Goal: Task Accomplishment & Management: Manage account settings

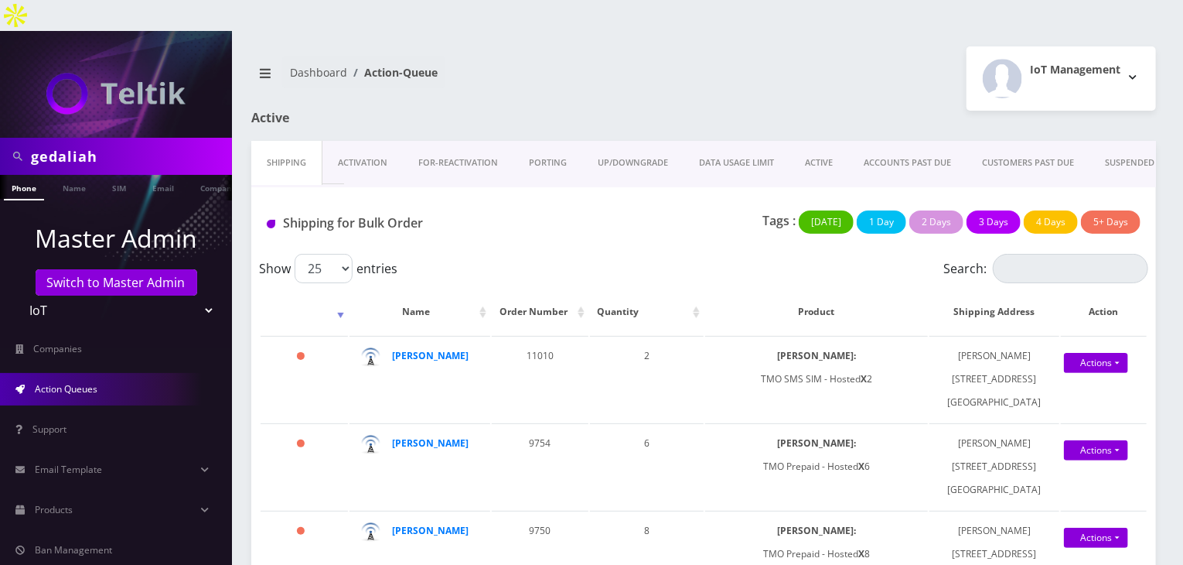
drag, startPoint x: 136, startPoint y: 131, endPoint x: 0, endPoint y: 140, distance: 136.4
click at [0, 140] on div "gedaliah" at bounding box center [116, 156] width 232 height 37
type input "nirvan"
click at [70, 175] on link "Name" at bounding box center [74, 188] width 39 height 26
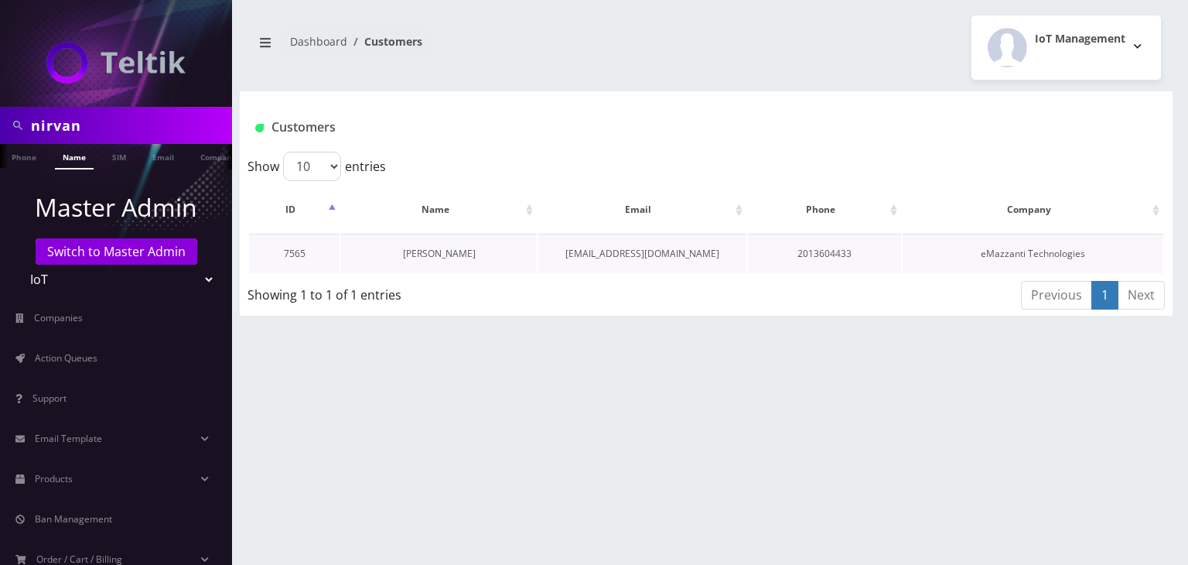
click at [467, 251] on link "[PERSON_NAME]" at bounding box center [439, 253] width 73 height 13
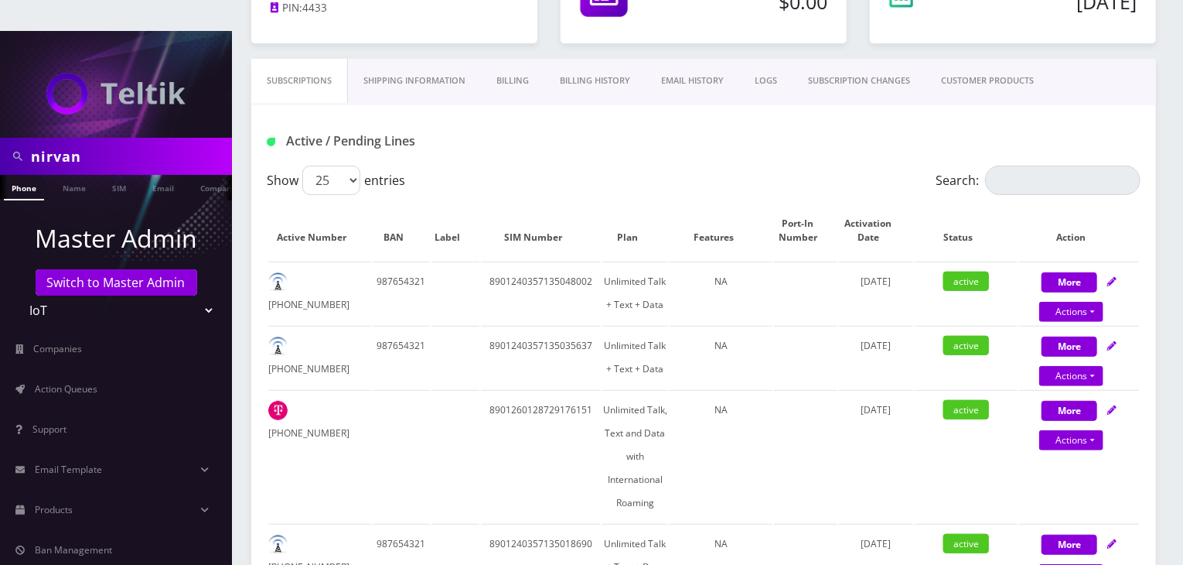
scroll to position [128, 0]
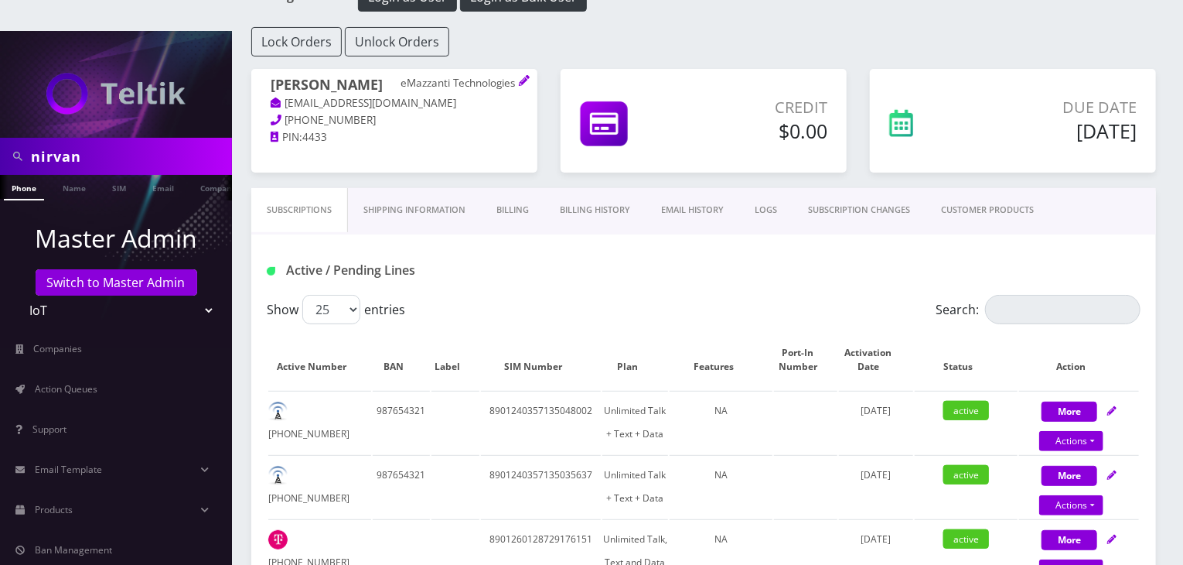
click at [606, 188] on link "Billing History" at bounding box center [594, 210] width 101 height 44
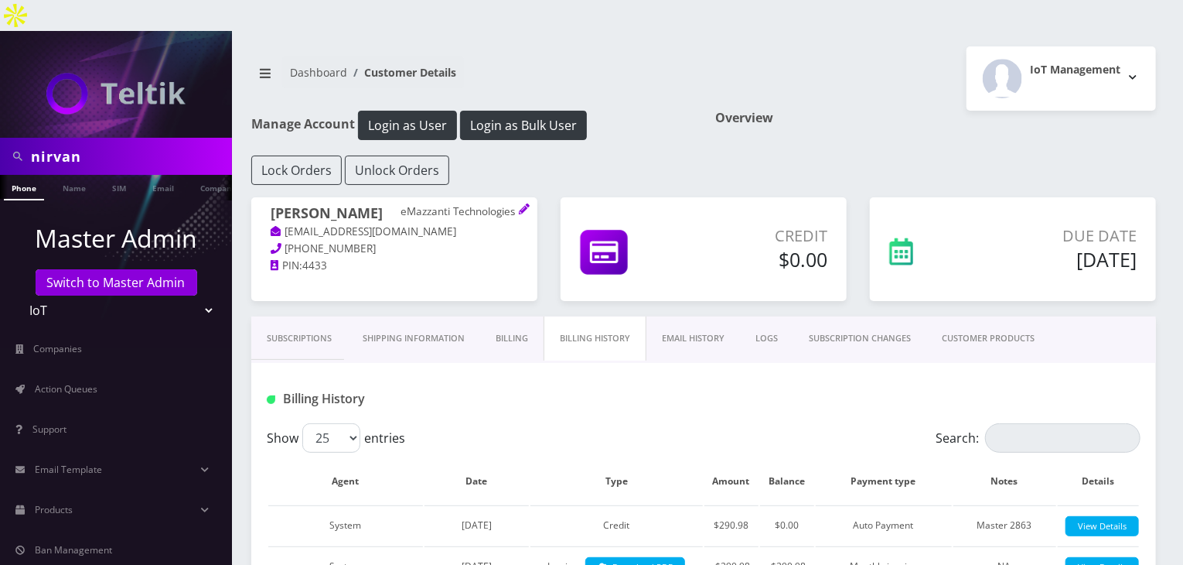
click at [990, 326] on link "CUSTOMER PRODUCTS" at bounding box center [989, 338] width 124 height 44
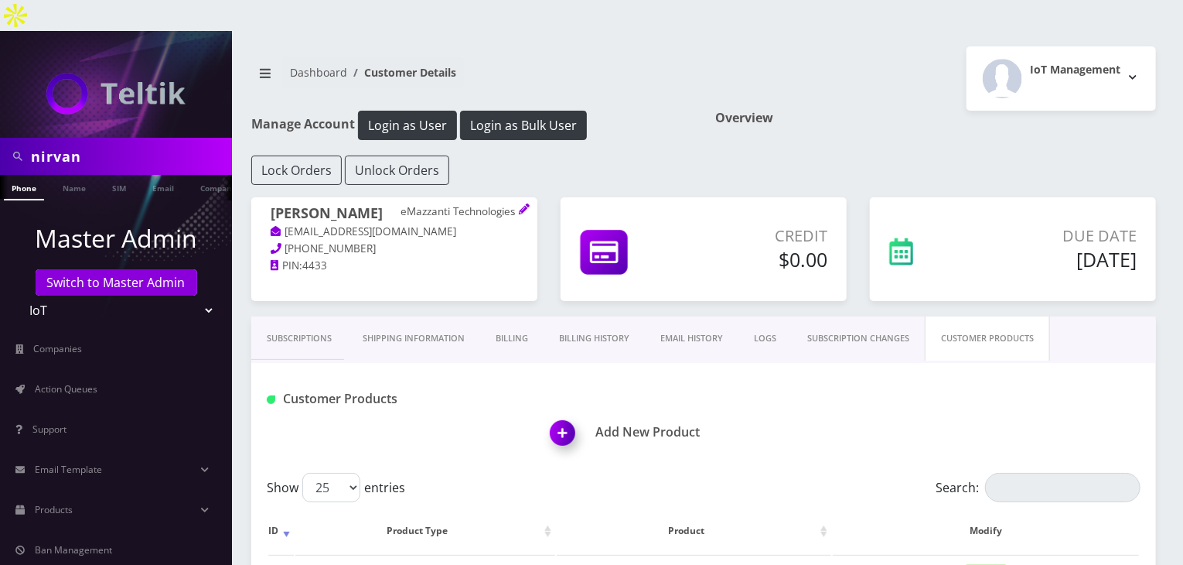
scroll to position [387, 0]
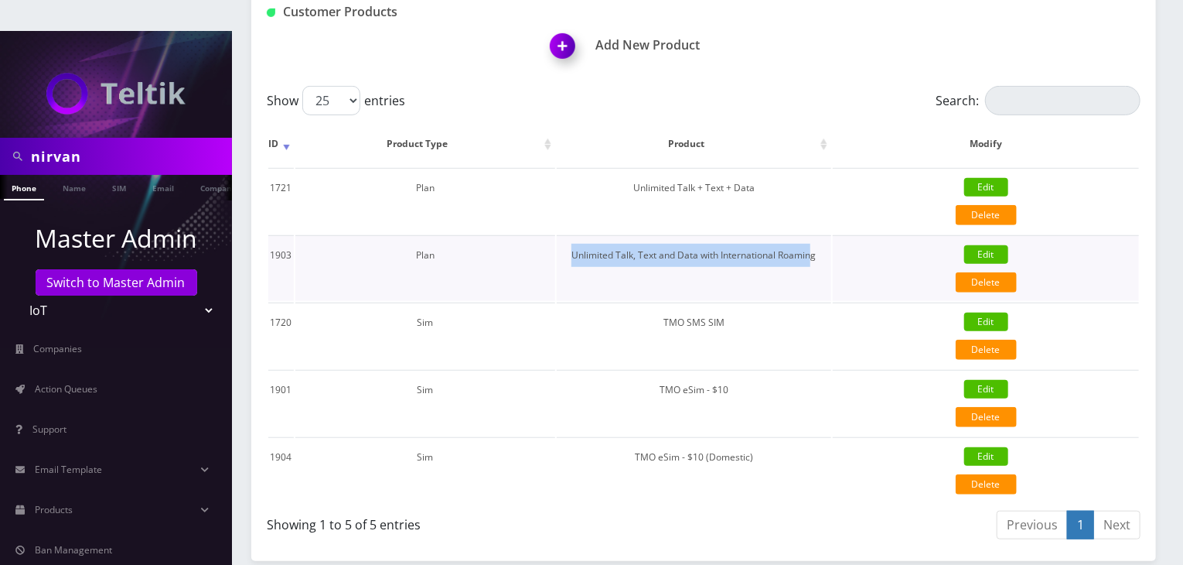
drag, startPoint x: 572, startPoint y: 227, endPoint x: 815, endPoint y: 258, distance: 244.9
click at [815, 258] on td "Unlimited Talk, Text and Data with International Roaming" at bounding box center [694, 268] width 275 height 66
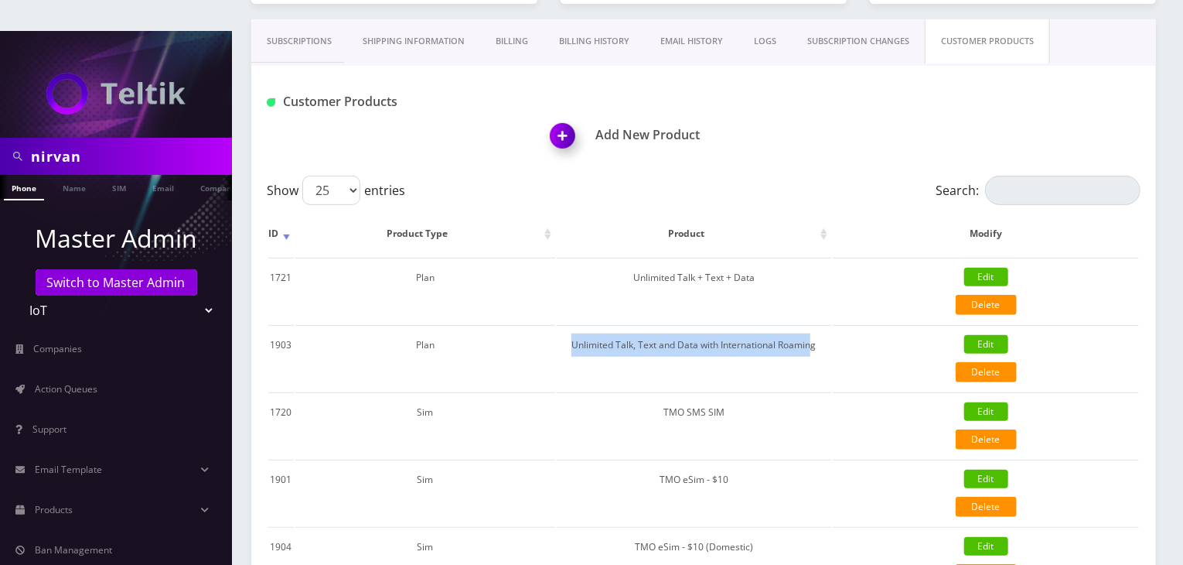
scroll to position [258, 0]
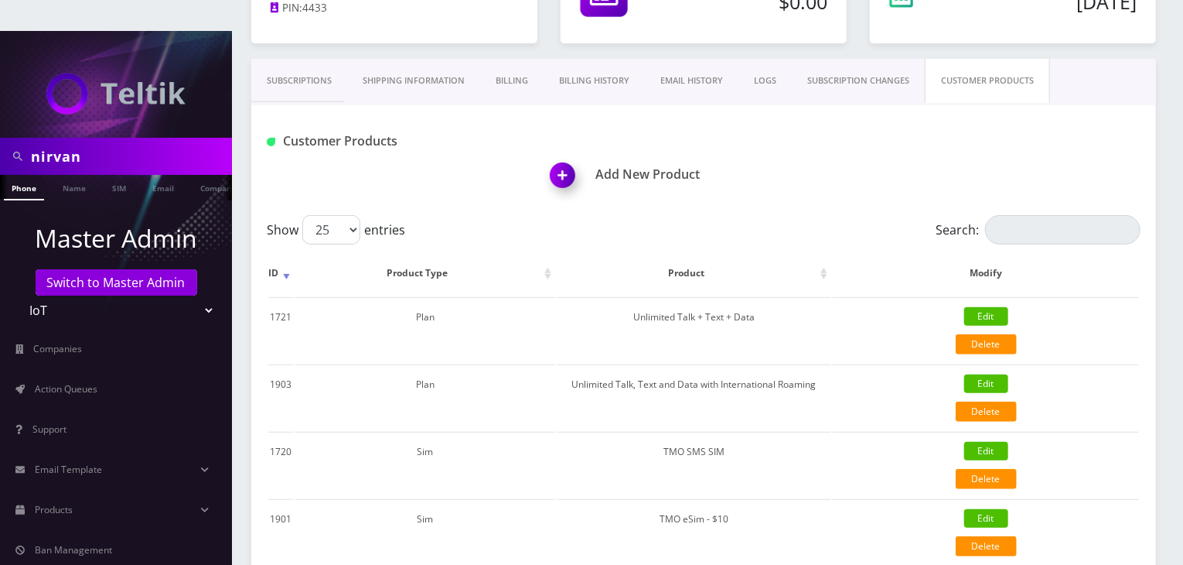
drag, startPoint x: 776, startPoint y: 126, endPoint x: 677, endPoint y: 119, distance: 98.5
click at [776, 128] on div "Add New Product" at bounding box center [854, 165] width 598 height 75
click at [288, 59] on link "Subscriptions" at bounding box center [299, 81] width 96 height 44
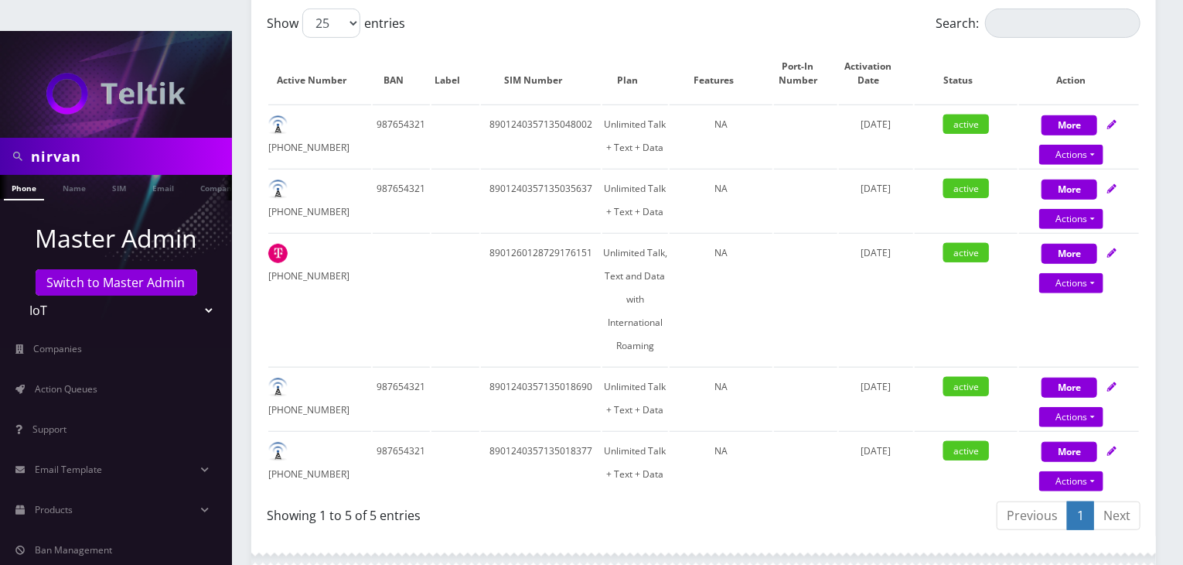
scroll to position [387, 0]
